Goal: Information Seeking & Learning: Learn about a topic

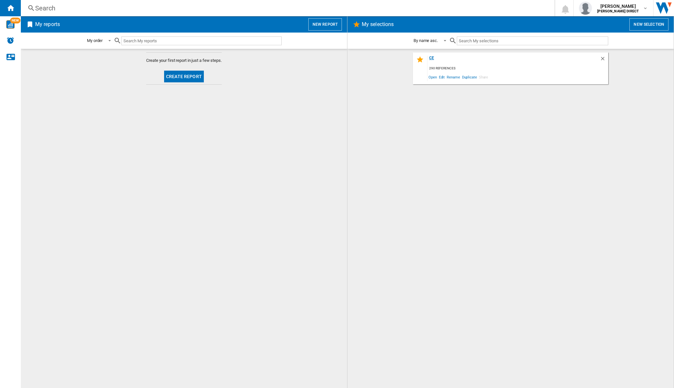
click at [431, 60] on div "ce" at bounding box center [514, 60] width 172 height 9
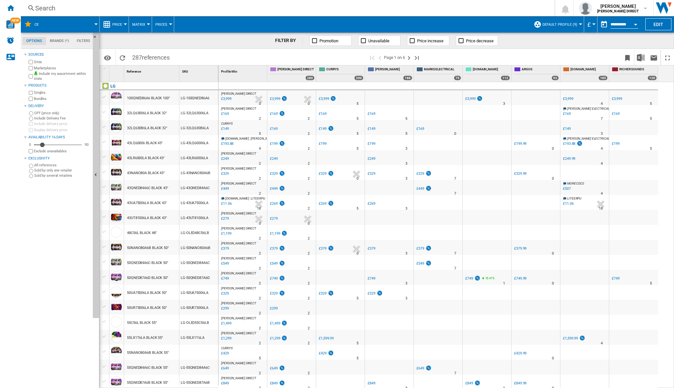
click at [144, 24] on span "Matrix" at bounding box center [138, 24] width 13 height 4
click at [142, 54] on span "Ranking" at bounding box center [143, 56] width 18 height 6
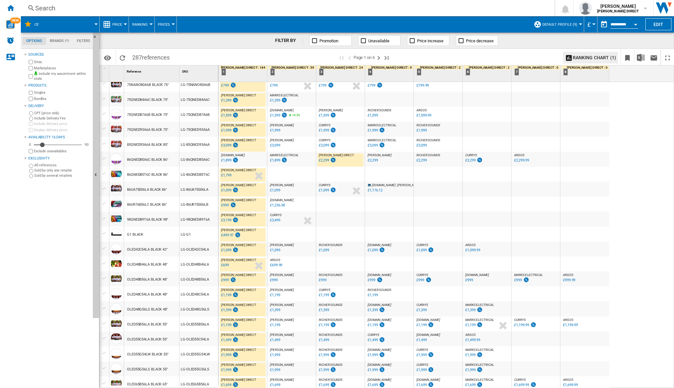
scroll to position [450, 0]
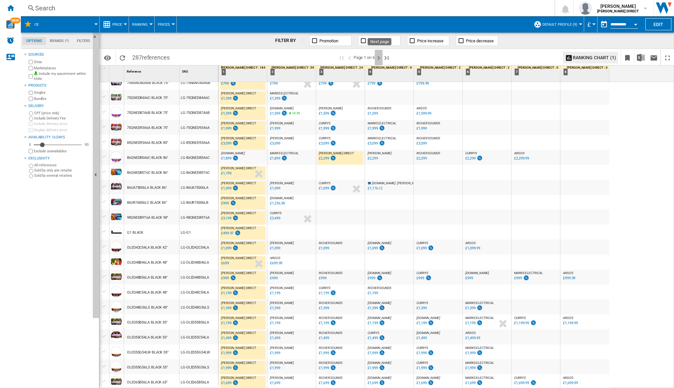
click at [381, 59] on ng-md-icon "Next page" at bounding box center [379, 58] width 8 height 8
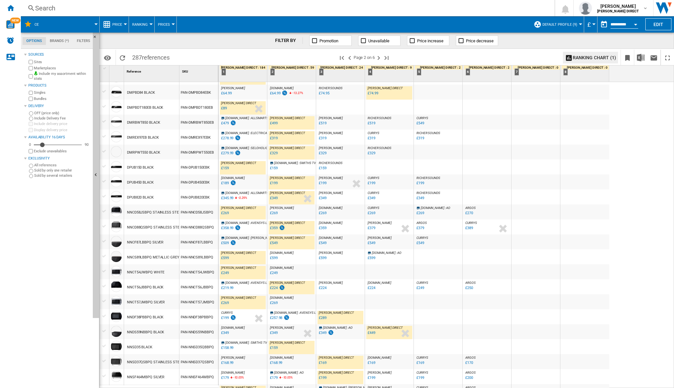
scroll to position [458, 0]
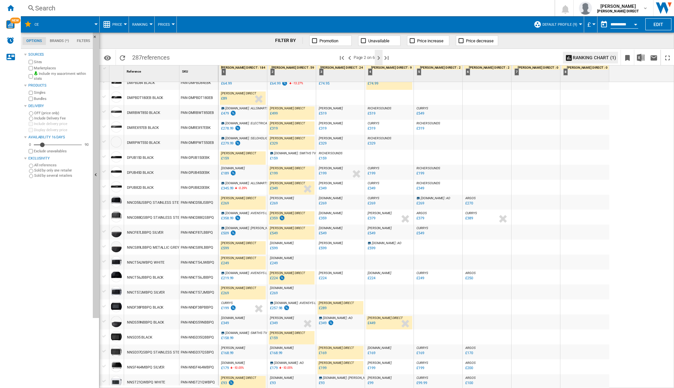
click at [381, 58] on ng-md-icon "Next page" at bounding box center [379, 58] width 8 height 8
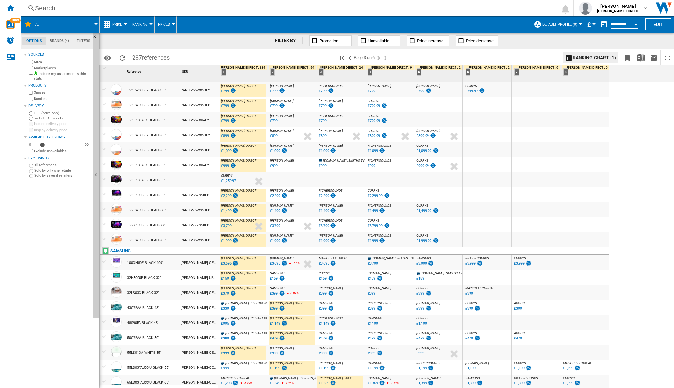
scroll to position [458, 0]
click at [381, 56] on ng-md-icon "Next page" at bounding box center [379, 58] width 8 height 8
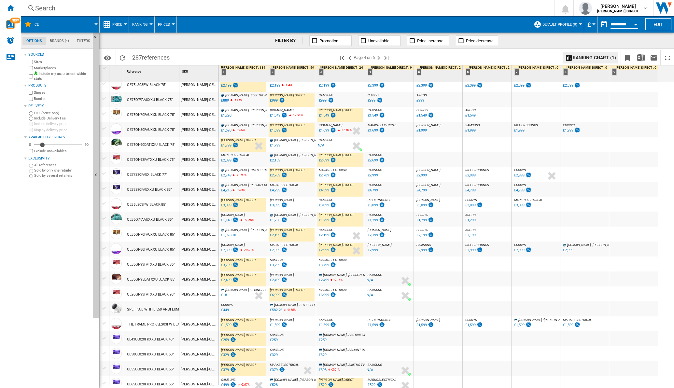
scroll to position [450, 0]
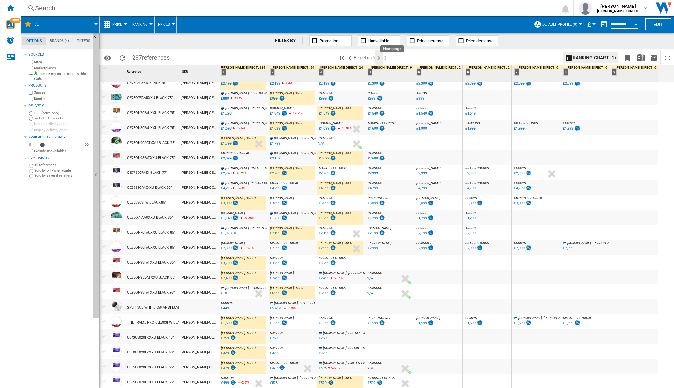
click at [379, 56] on ng-md-icon "Next page" at bounding box center [379, 58] width 8 height 8
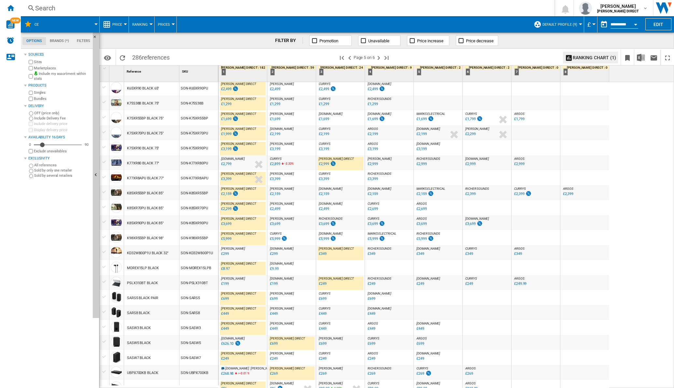
scroll to position [458, 0]
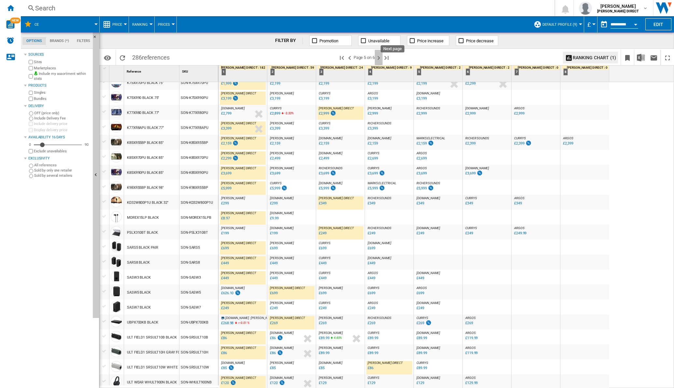
click at [380, 57] on ng-md-icon "Next page" at bounding box center [379, 58] width 8 height 8
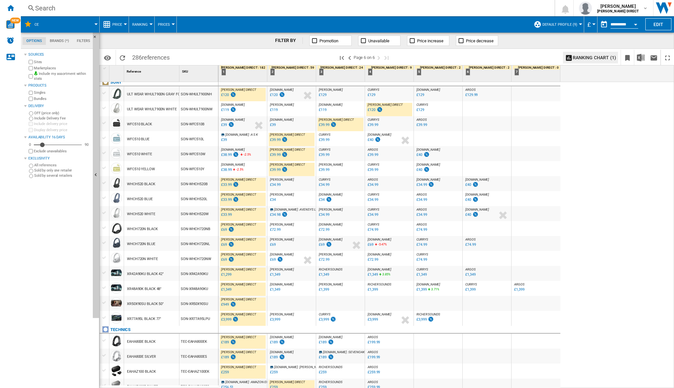
scroll to position [248, 0]
